Goal: Task Accomplishment & Management: Manage account settings

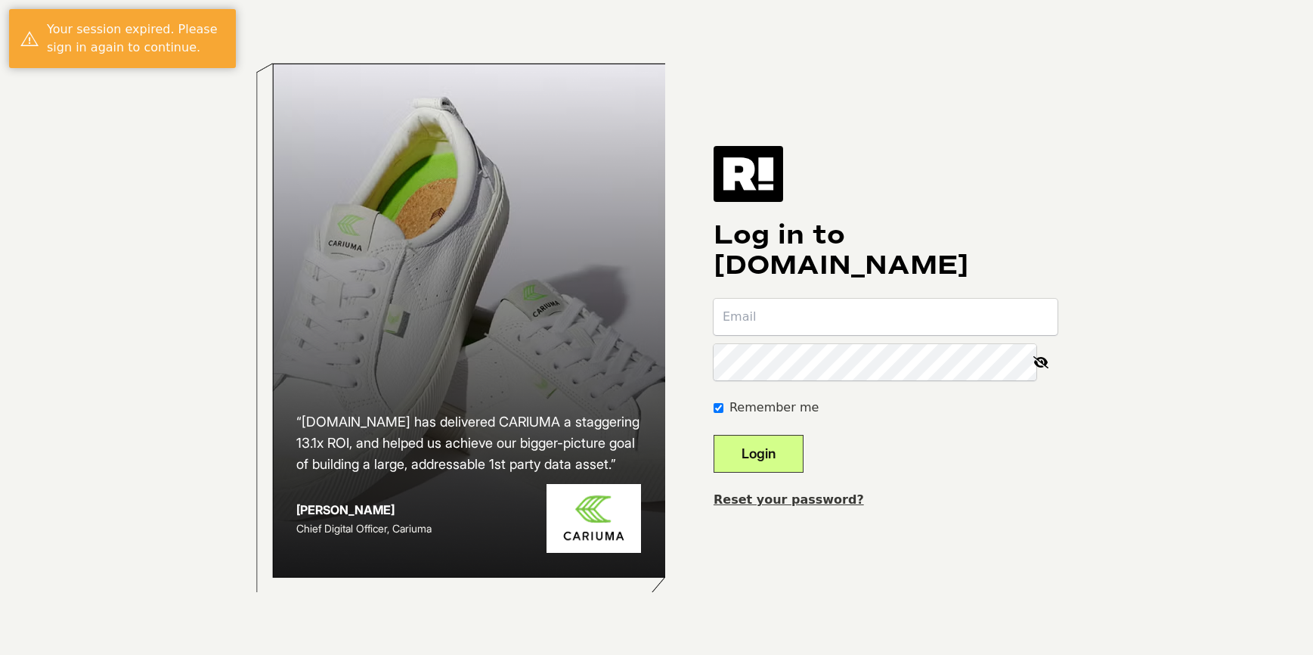
type input "[EMAIL_ADDRESS][DOMAIN_NAME]"
click at [785, 465] on button "Login" at bounding box center [759, 454] width 90 height 38
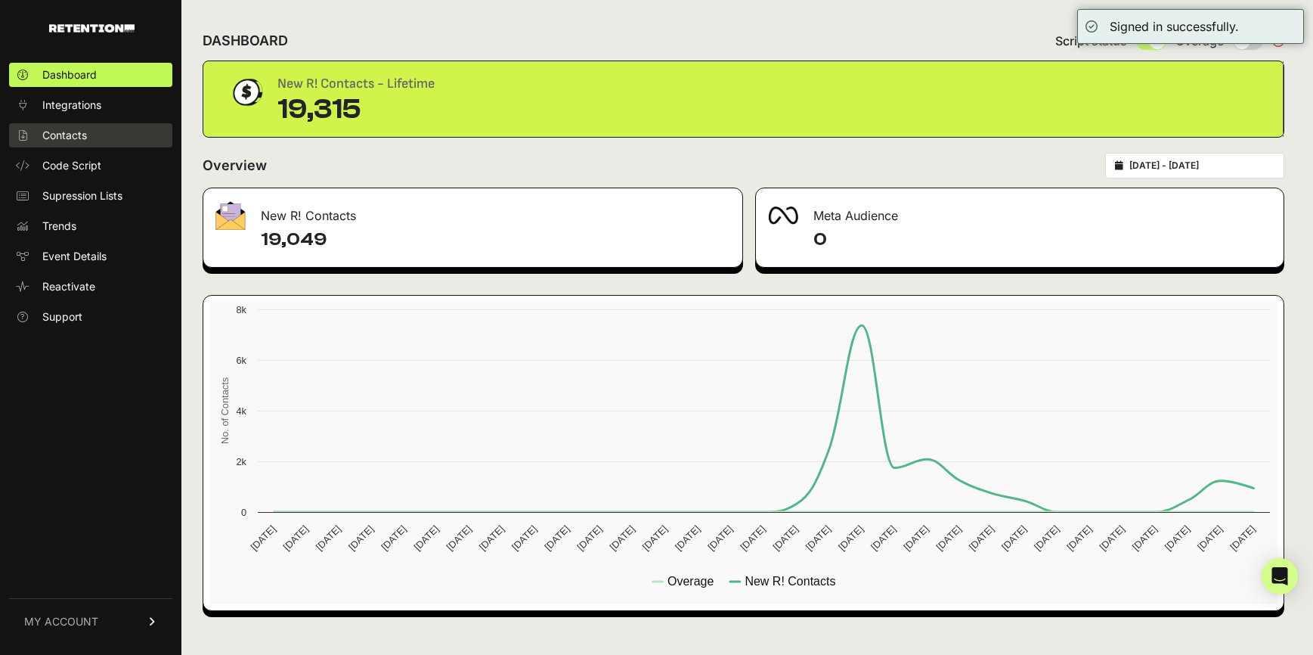
click at [70, 133] on span "Contacts" at bounding box center [64, 135] width 45 height 15
